Goal: Transaction & Acquisition: Book appointment/travel/reservation

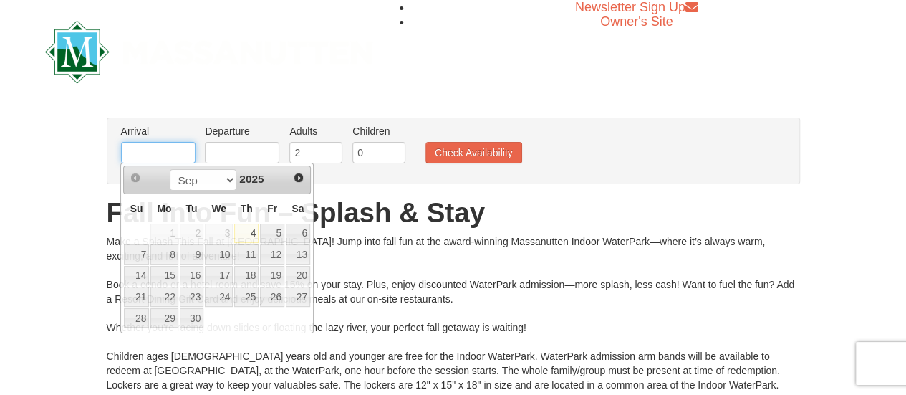
click at [169, 153] on input "text" at bounding box center [158, 152] width 74 height 21
click at [297, 178] on span "Next" at bounding box center [298, 177] width 11 height 11
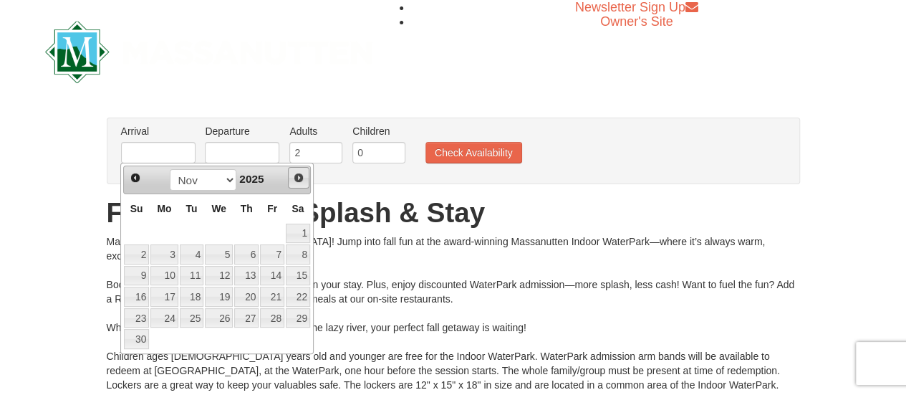
click at [297, 178] on span "Next" at bounding box center [298, 177] width 11 height 11
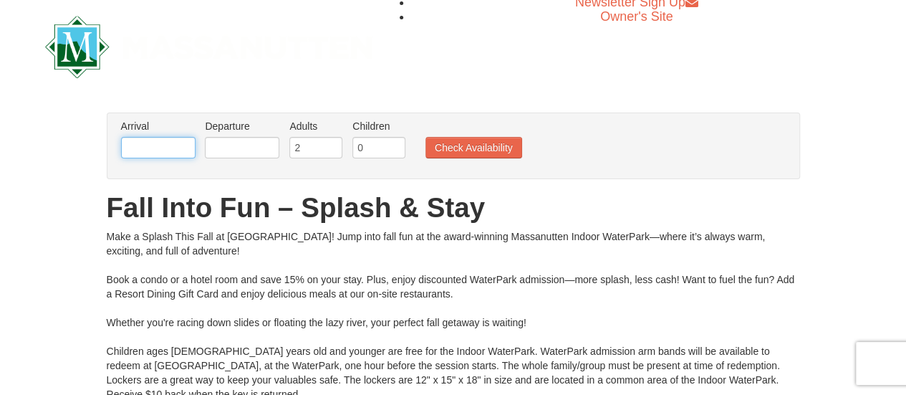
scroll to position [6, 0]
click at [179, 147] on input "text" at bounding box center [158, 146] width 74 height 21
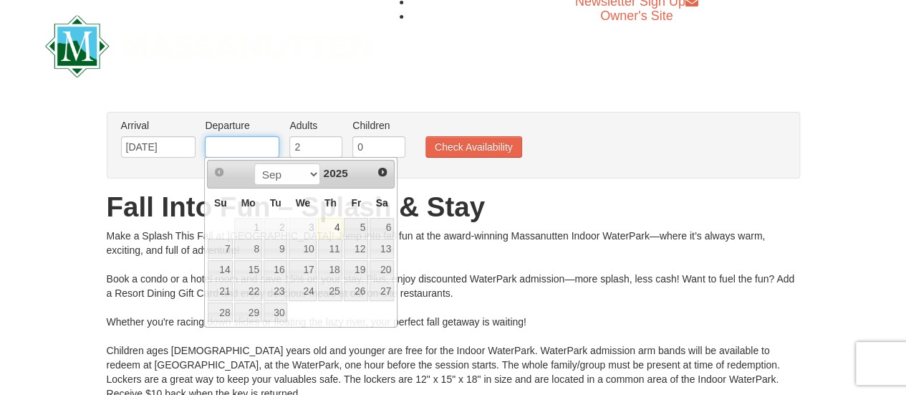
click at [233, 146] on input "text" at bounding box center [242, 146] width 74 height 21
click at [382, 170] on span "Next" at bounding box center [382, 171] width 11 height 11
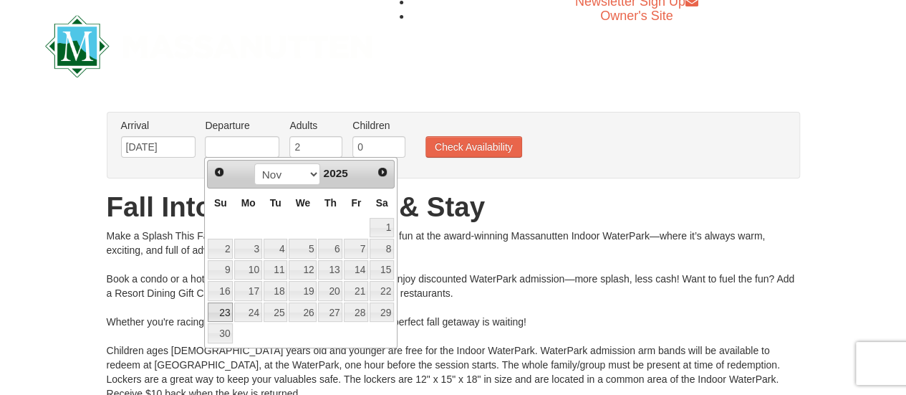
click at [223, 303] on link "23" at bounding box center [220, 312] width 25 height 20
type input "[DATE]"
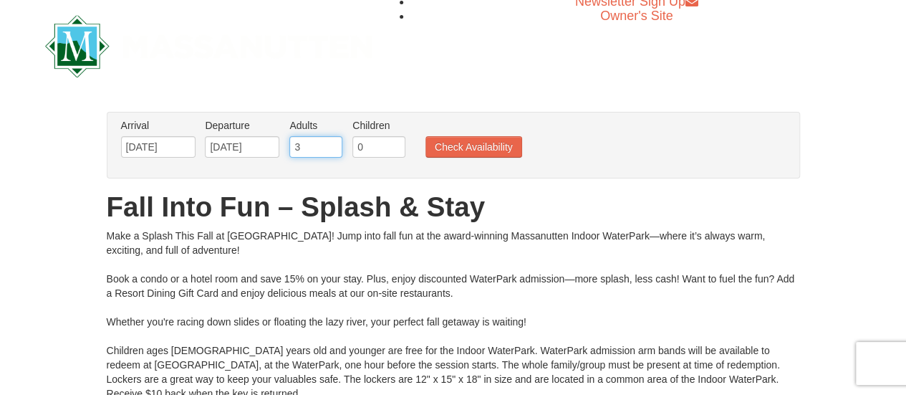
click at [329, 145] on input "3" at bounding box center [315, 146] width 53 height 21
type input "4"
click at [329, 145] on input "4" at bounding box center [315, 146] width 53 height 21
click at [434, 145] on button "Check Availability" at bounding box center [473, 146] width 97 height 21
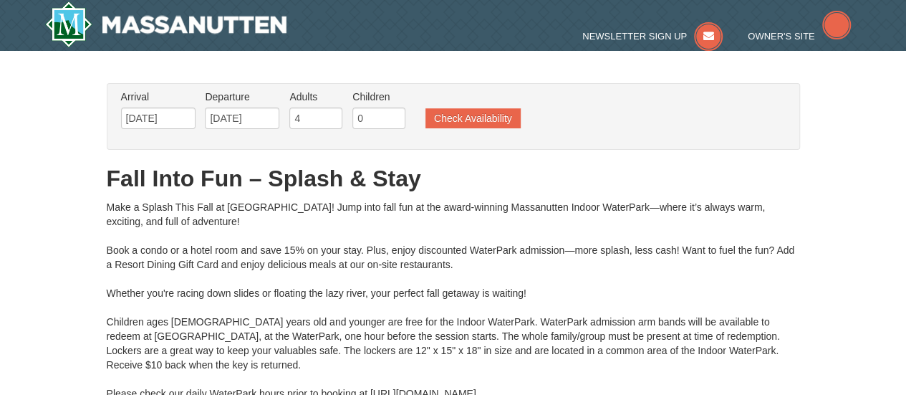
type input "[DATE]"
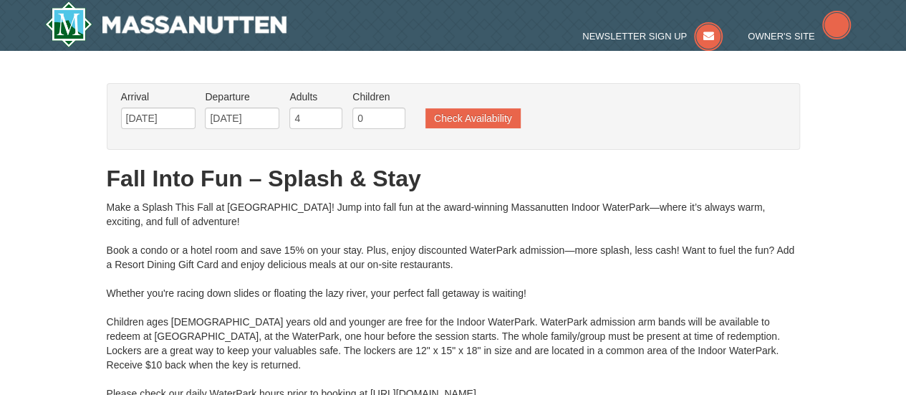
type input "[DATE]"
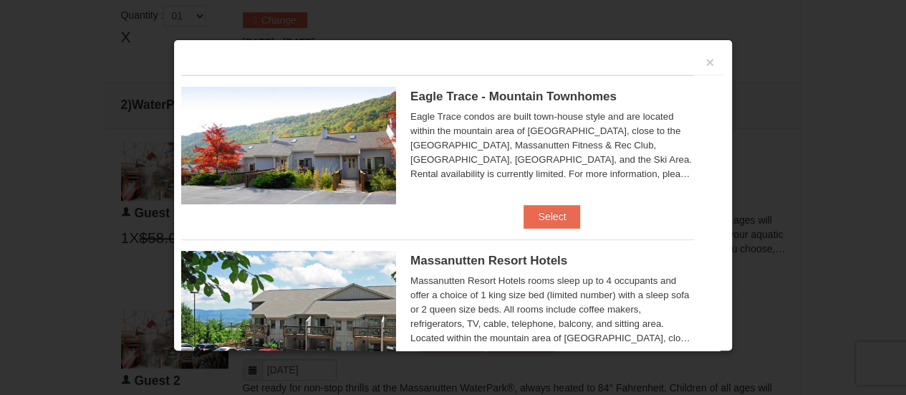
scroll to position [608, 0]
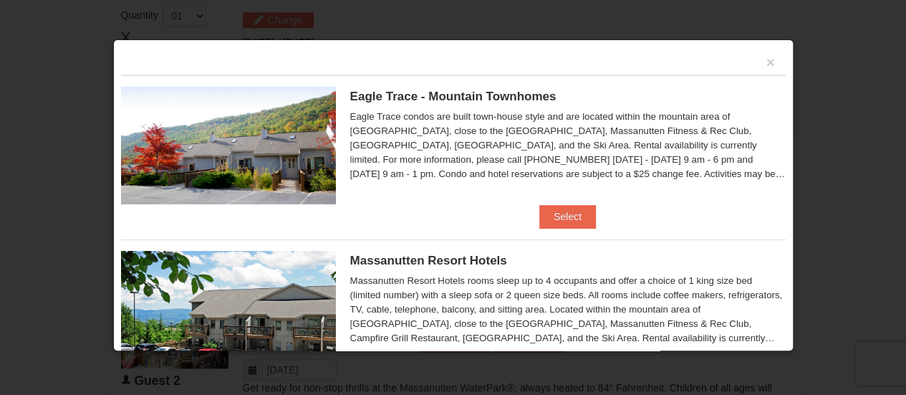
click at [731, 211] on li "Eagle Trace - Mountain Townhomes Eagle Trace One Bedroom Townhouse with Full Ki…" at bounding box center [453, 151] width 665 height 153
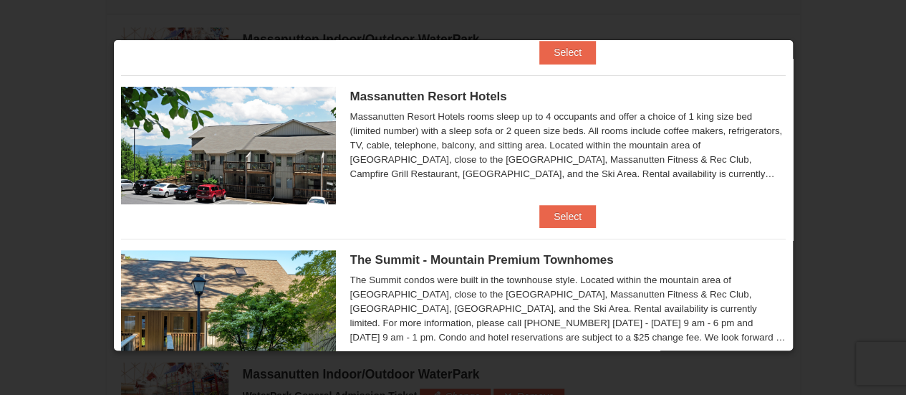
scroll to position [161, 0]
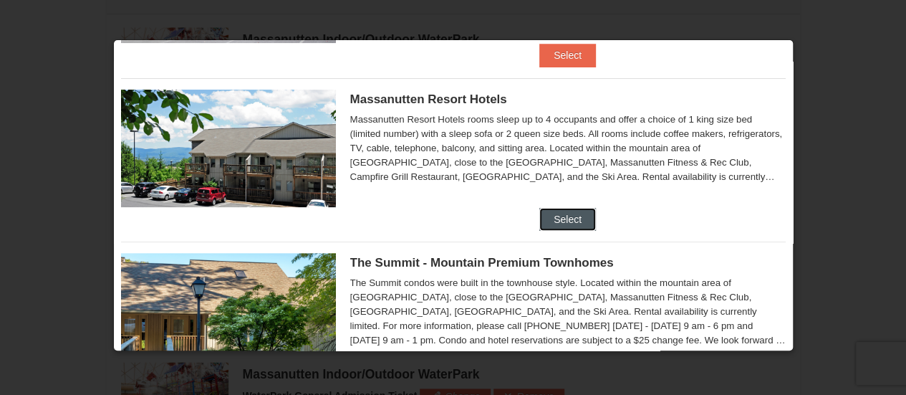
click at [584, 217] on button "Select" at bounding box center [567, 219] width 57 height 23
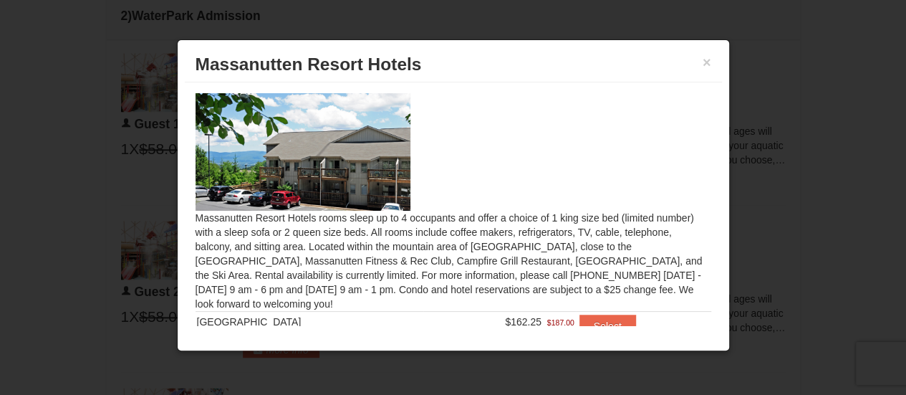
scroll to position [694, 0]
click at [706, 57] on button "×" at bounding box center [707, 62] width 9 height 14
